Goal: Task Accomplishment & Management: Complete application form

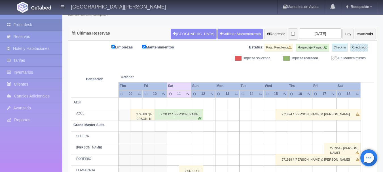
scroll to position [57, 0]
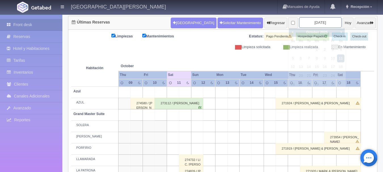
click at [317, 20] on input "2025-10-11" at bounding box center [320, 22] width 43 height 10
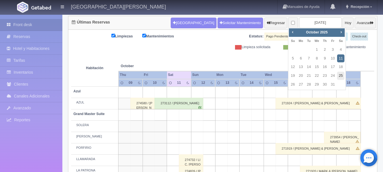
click at [339, 76] on link "25" at bounding box center [340, 76] width 7 height 8
type input "[DATE]"
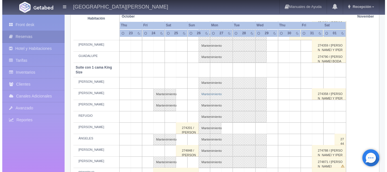
scroll to position [255, 0]
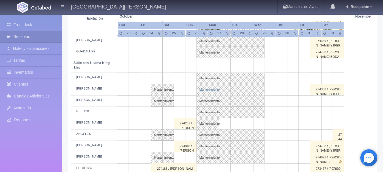
click at [205, 94] on link "Mantenimiento" at bounding box center [230, 89] width 68 height 11
select select "Mantenimiento"
select select "1921_MANUEL"
type input "[DATE]"
type input "29-10-2025"
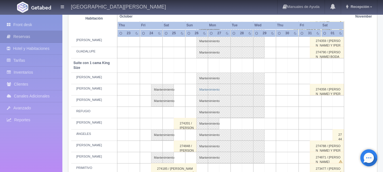
type textarea "MB- Fam Trip de la Industria"
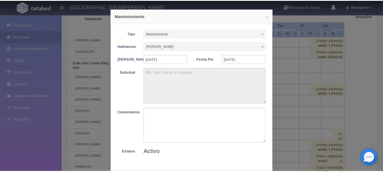
scroll to position [28, 0]
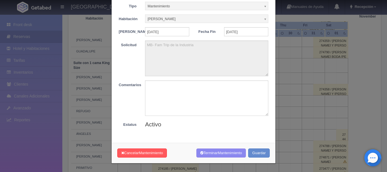
click at [307, 95] on div "× Mantenimiento Tipo Mantenimiento Limpieza Mantenimiento Habitación MANUEL Sin…" at bounding box center [193, 86] width 387 height 172
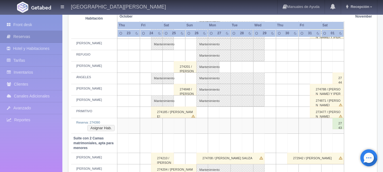
scroll to position [340, 0]
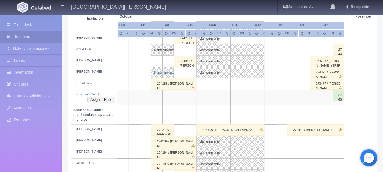
click at [161, 73] on link "Mantenimiento" at bounding box center [162, 72] width 23 height 11
select select "1921_NICOLÁS"
type input "24-10-2025"
type input "[DATE]"
type textarea "JOL"
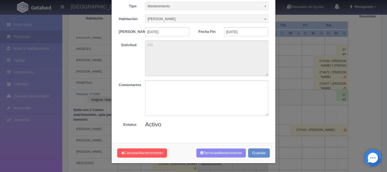
click at [346, 98] on div "× Mantenimiento Tipo Mantenimiento Limpieza Mantenimiento Habitación NICOLÁS Si…" at bounding box center [193, 86] width 387 height 172
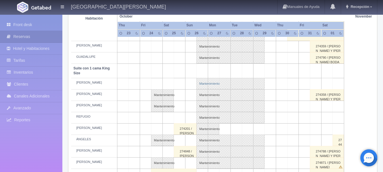
scroll to position [283, 0]
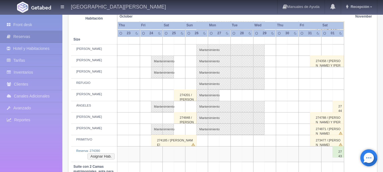
click at [161, 82] on td at bounding box center [156, 84] width 11 height 11
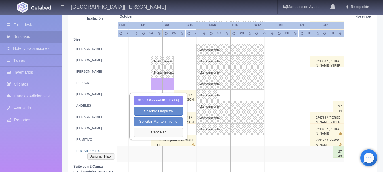
click at [152, 129] on button "Cancelar" at bounding box center [158, 132] width 49 height 9
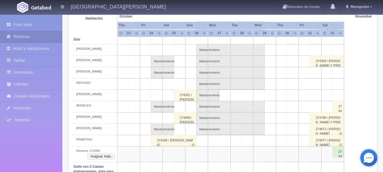
click at [183, 47] on td at bounding box center [179, 50] width 11 height 11
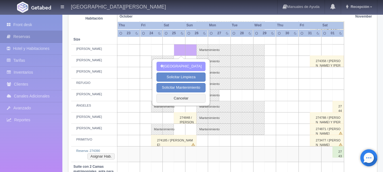
click at [187, 67] on button "Nueva Reserva" at bounding box center [180, 66] width 49 height 9
type input "[DATE]"
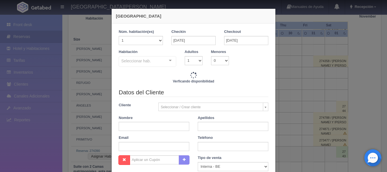
checkbox input "false"
type input "4760.00"
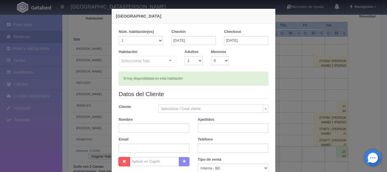
checkbox input "false"
click at [194, 60] on select "1 2 3 4 5 6 7 8 9 10" at bounding box center [194, 60] width 18 height 9
select select "2"
click at [185, 56] on select "1 2 3 4 5 6 7 8 9 10" at bounding box center [194, 60] width 18 height 9
checkbox input "false"
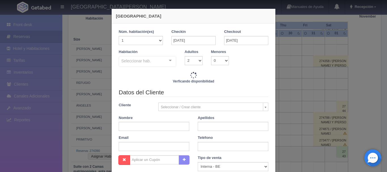
click at [171, 57] on div at bounding box center [170, 60] width 11 height 9
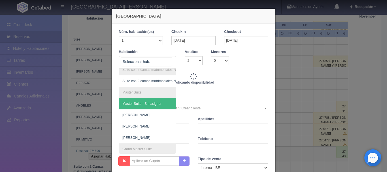
scroll to position [0, 0]
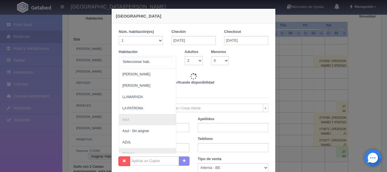
type input "4760.00"
checkbox input "false"
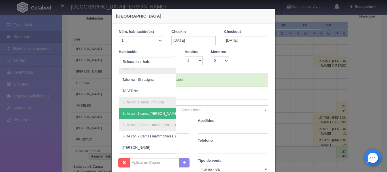
scroll to position [203, 0]
click at [157, 108] on span "Suite con 1 cama King Size - Sin asignar" at bounding box center [175, 113] width 112 height 11
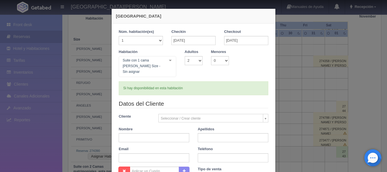
checkbox input "false"
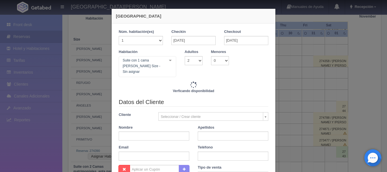
type input "4760.00"
checkbox input "false"
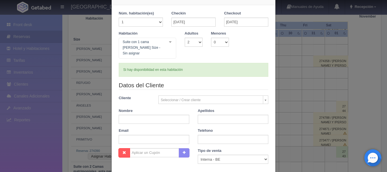
scroll to position [28, 0]
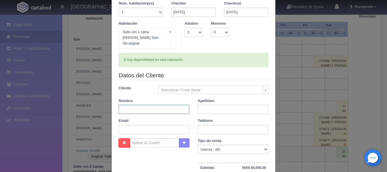
click at [160, 105] on input "text" at bounding box center [154, 109] width 71 height 9
type input "J"
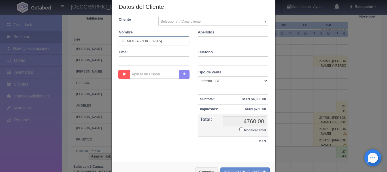
scroll to position [111, 0]
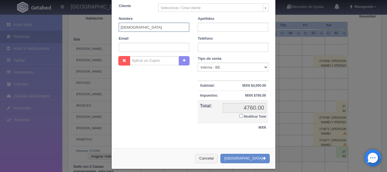
type input "[DEMOGRAPHIC_DATA]"
click at [288, 83] on div "Nueva Reserva 1 Núm. habitación(es) 1 2 3 4 5 6 7 8 9 10 11 12 13 14 15 16 17 1…" at bounding box center [193, 86] width 387 height 172
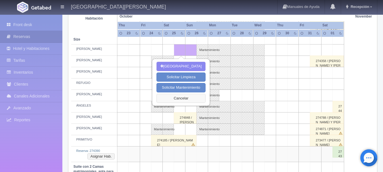
click at [182, 100] on button "Cancelar" at bounding box center [180, 98] width 49 height 9
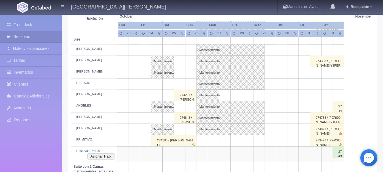
click at [180, 53] on td at bounding box center [179, 50] width 11 height 11
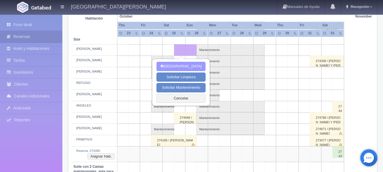
click at [182, 62] on button "Nueva Reserva" at bounding box center [180, 66] width 49 height 9
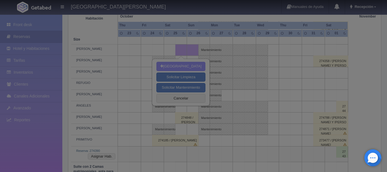
scroll to position [109, 0]
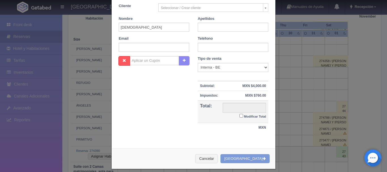
checkbox input "false"
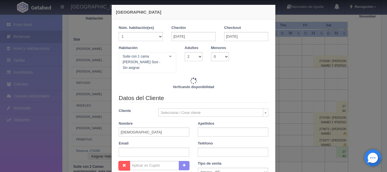
scroll to position [0, 0]
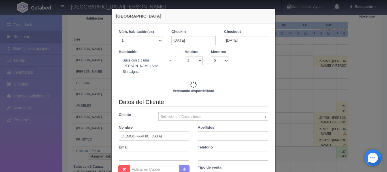
type input "4760.00"
checkbox input "false"
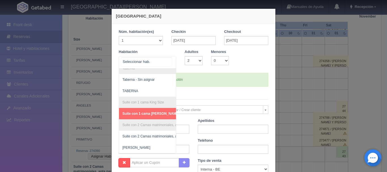
click at [166, 57] on div at bounding box center [170, 60] width 11 height 9
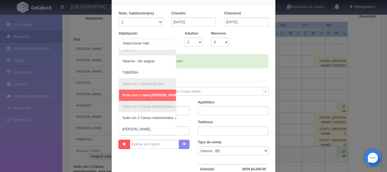
scroll to position [28, 0]
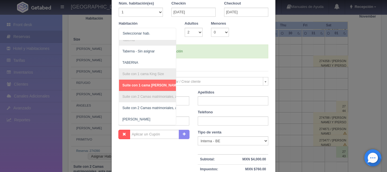
click at [301, 62] on div "Nueva Reserva 1 Núm. habitación(es) 1 2 3 4 5 6 7 8 9 10 11 12 13 14 15 16 17 1…" at bounding box center [193, 86] width 387 height 172
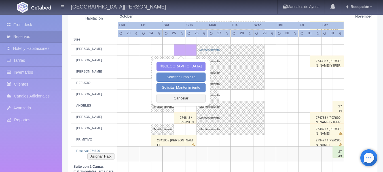
click at [236, 55] on link "Mantenimiento" at bounding box center [230, 49] width 68 height 11
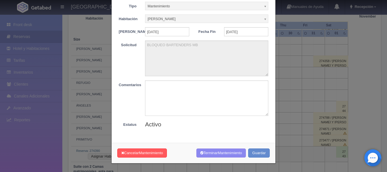
click at [332, 39] on div "× Mantenimiento Tipo Mantenimiento Limpieza Mantenimiento Habitación PEDRO Sin …" at bounding box center [193, 86] width 387 height 172
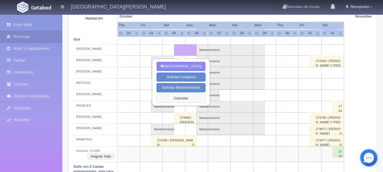
click at [195, 94] on button "Cancelar" at bounding box center [180, 98] width 49 height 9
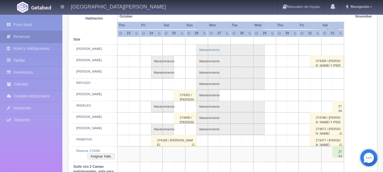
click at [212, 50] on link "Mantenimiento" at bounding box center [230, 49] width 68 height 11
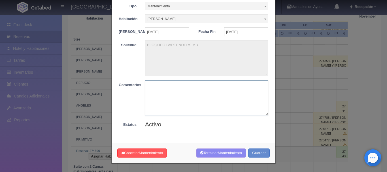
click at [197, 97] on textarea at bounding box center [206, 97] width 123 height 35
type textarea "RESERVA"
click at [206, 156] on button "Terminar Mantenimiento" at bounding box center [221, 153] width 50 height 9
click at [223, 152] on button "Terminar Mantenimiento" at bounding box center [221, 153] width 50 height 9
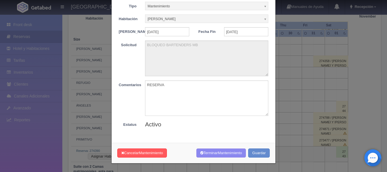
click at [231, 150] on div "Cancelar Mantenimiento Terminar Mantenimiento Guardar" at bounding box center [194, 153] width 164 height 21
click at [230, 155] on span "Mantenimiento" at bounding box center [230, 153] width 24 height 4
click at [258, 156] on button "Guardar" at bounding box center [259, 153] width 22 height 9
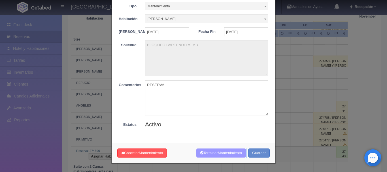
click at [235, 155] on span "Mantenimiento" at bounding box center [230, 153] width 24 height 4
click at [234, 155] on span "Mantenimiento" at bounding box center [230, 153] width 24 height 4
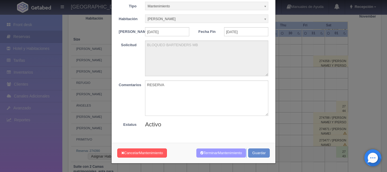
click at [234, 155] on span "Mantenimiento" at bounding box center [230, 153] width 24 height 4
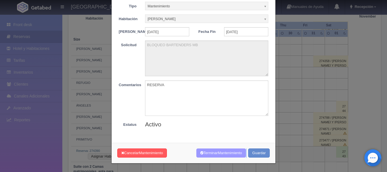
click at [234, 155] on span "Mantenimiento" at bounding box center [230, 153] width 24 height 4
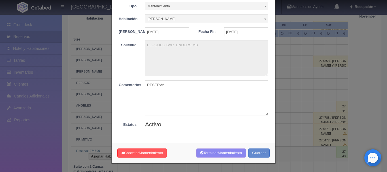
click at [290, 105] on div "× Mantenimiento Tipo Mantenimiento Limpieza Mantenimiento Habitación PEDRO Sin …" at bounding box center [193, 86] width 387 height 172
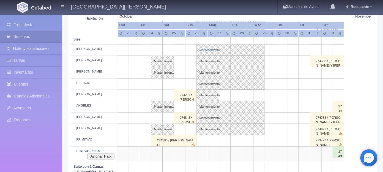
click at [205, 51] on link "Mantenimiento" at bounding box center [230, 49] width 68 height 11
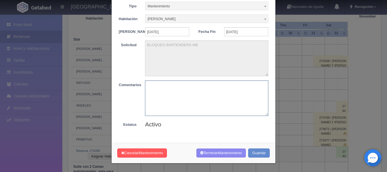
click at [190, 105] on textarea at bounding box center [206, 97] width 123 height 35
type textarea "RESERVA"
click at [209, 158] on button "Terminar Mantenimiento" at bounding box center [221, 153] width 50 height 9
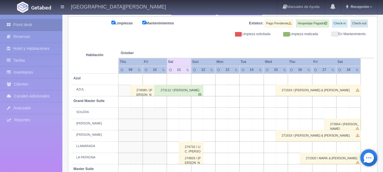
scroll to position [28, 0]
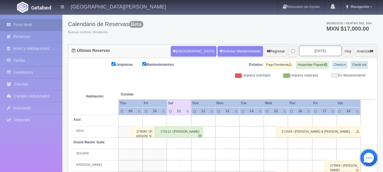
click at [299, 49] on input "2025-10-11" at bounding box center [320, 51] width 43 height 10
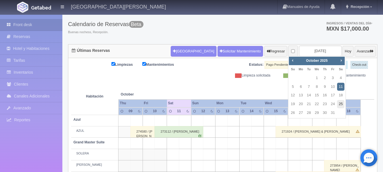
click at [338, 104] on link "25" at bounding box center [340, 104] width 7 height 8
type input "[DATE]"
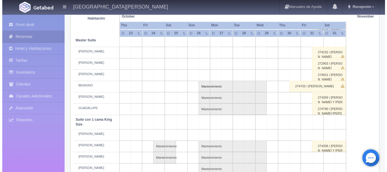
scroll to position [227, 0]
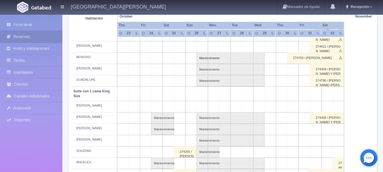
click at [185, 104] on td at bounding box center [190, 106] width 11 height 11
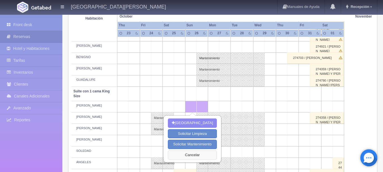
click at [185, 159] on button "Cancelar" at bounding box center [192, 155] width 49 height 9
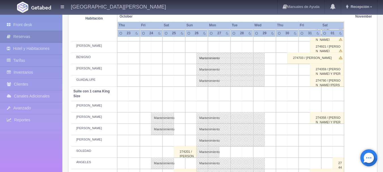
click at [186, 107] on td at bounding box center [190, 106] width 11 height 11
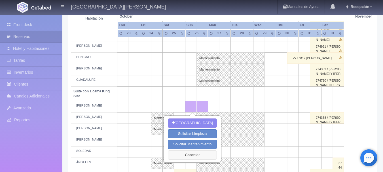
click at [190, 158] on button "Cancelar" at bounding box center [192, 155] width 49 height 9
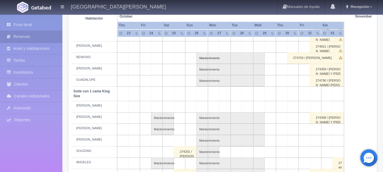
click at [183, 106] on td at bounding box center [179, 106] width 11 height 11
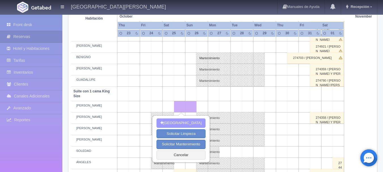
click at [188, 127] on button "Nueva Reserva" at bounding box center [180, 122] width 49 height 9
type input "[DATE]"
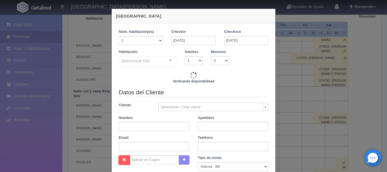
checkbox input "false"
type input "4760.00"
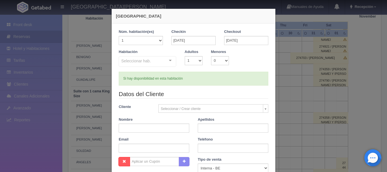
click at [168, 63] on div "Seleccionar hab. No elements found. Consider changing the search query. List is…" at bounding box center [148, 61] width 58 height 11
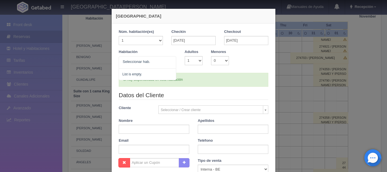
click at [194, 77] on div "Si hay disponibilidad en esta habitación" at bounding box center [194, 80] width 150 height 14
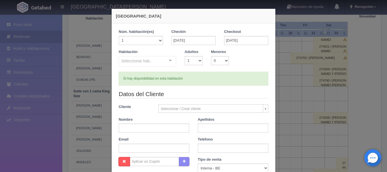
click at [160, 60] on div "Seleccionar hab." at bounding box center [148, 61] width 58 height 11
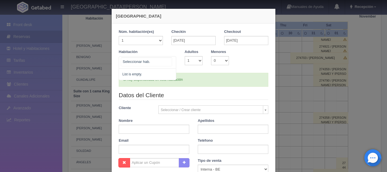
click at [156, 74] on span "List is empty." at bounding box center [147, 74] width 57 height 11
click at [194, 79] on div "Si hay disponibilidad en esta habitación" at bounding box center [194, 80] width 150 height 14
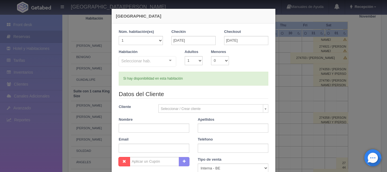
checkbox input "false"
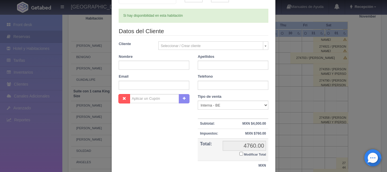
scroll to position [0, 0]
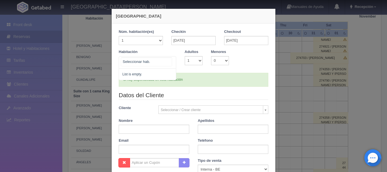
click at [163, 63] on div "No elements found. Consider changing the search query. List is empty." at bounding box center [148, 62] width 58 height 12
click at [163, 63] on input "text" at bounding box center [146, 62] width 50 height 9
click at [186, 61] on select "1 2 3 4 5 6 7 8 9 10" at bounding box center [194, 60] width 18 height 9
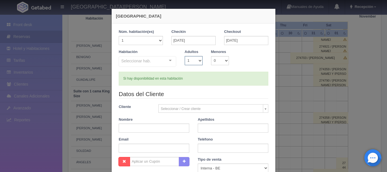
select select "2"
click at [185, 56] on select "1 2 3 4 5 6 7 8 9 10" at bounding box center [194, 60] width 18 height 9
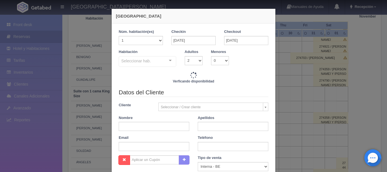
click at [270, 53] on div "Habitación Seleccionar hab. Suite con 2 camas matrimoniales-No apta para menore…" at bounding box center [194, 60] width 158 height 22
click at [296, 59] on div "Nueva Reserva 1 Núm. habitación(es) 1 2 3 4 5 6 7 8 9 10 11 12 13 14 15 16 17 1…" at bounding box center [193, 86] width 387 height 172
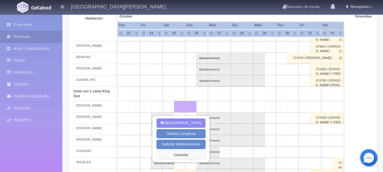
click at [164, 158] on button "Cancelar" at bounding box center [180, 155] width 49 height 9
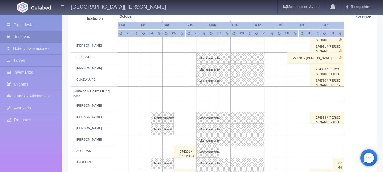
click at [178, 105] on td at bounding box center [179, 106] width 11 height 11
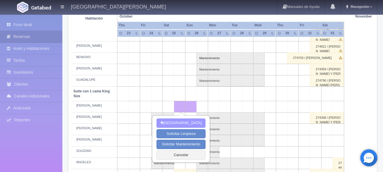
click at [186, 124] on button "Nueva Reserva" at bounding box center [180, 122] width 49 height 9
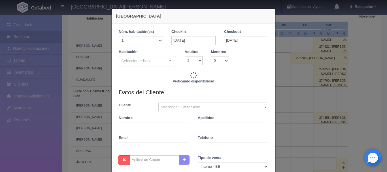
checkbox input "false"
type input "4760.00"
checkbox input "false"
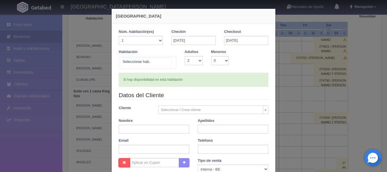
click at [168, 62] on div "Suite con 2 camas matrimoniales-No apta para menores Suite con 2 camas matrimon…" at bounding box center [148, 62] width 58 height 12
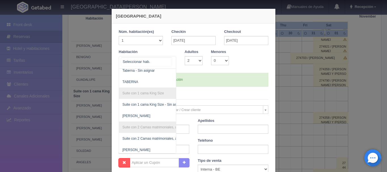
scroll to position [214, 0]
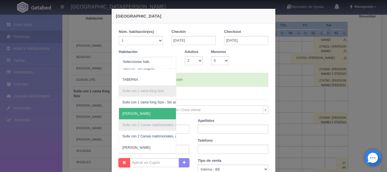
click at [146, 108] on span "[PERSON_NAME]" at bounding box center [175, 113] width 112 height 11
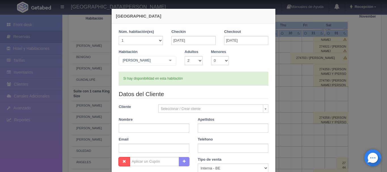
checkbox input "false"
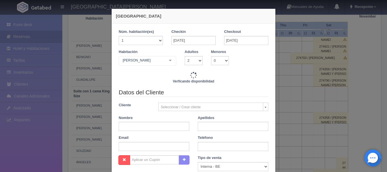
click at [160, 132] on div "Datos del Cliente Cliente Seleccionar / Crear cliente Nuevo Cliente SRTA. MARIO…" at bounding box center [194, 121] width 158 height 67
type input "4760.00"
checkbox input "false"
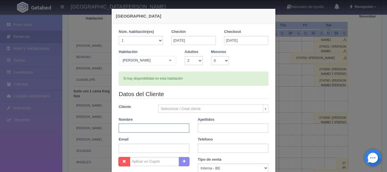
click at [155, 129] on input "text" at bounding box center [154, 128] width 71 height 9
type input "[DEMOGRAPHIC_DATA]"
type input "[PERSON_NAME]"
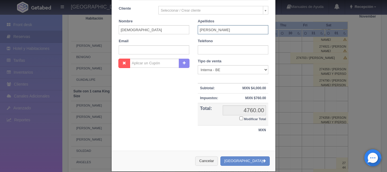
scroll to position [107, 0]
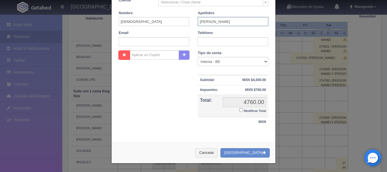
checkbox input "false"
type input "[PERSON_NAME]"
click at [263, 151] on icon "button" at bounding box center [264, 153] width 3 height 4
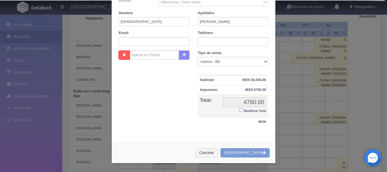
checkbox input "false"
